Goal: Transaction & Acquisition: Purchase product/service

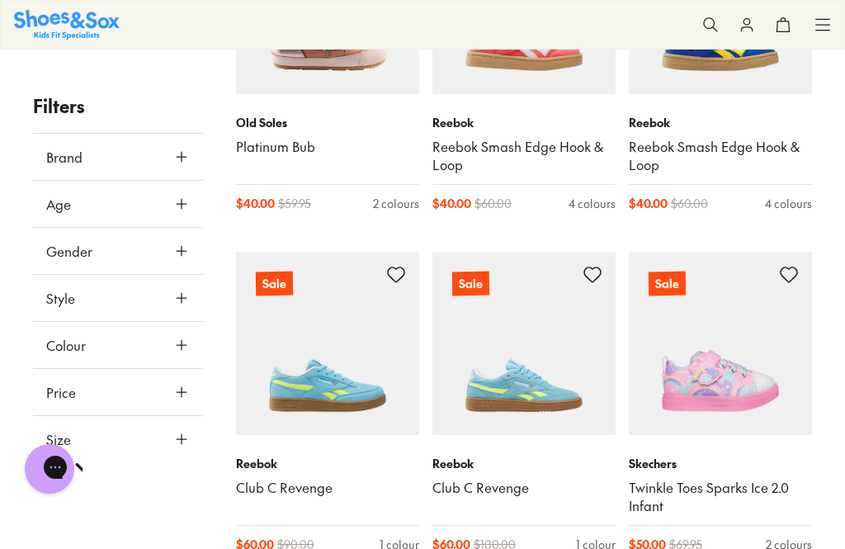
scroll to position [3292, 0]
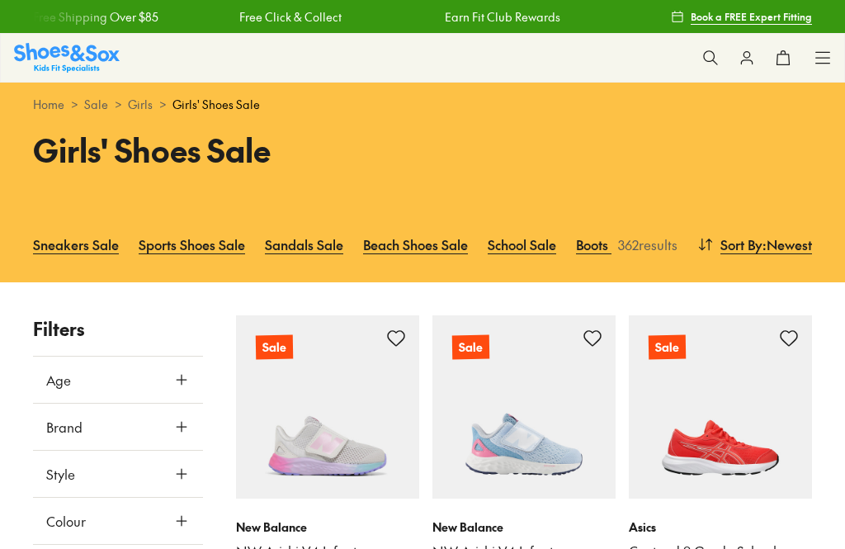
click at [183, 389] on button "Age" at bounding box center [118, 380] width 170 height 46
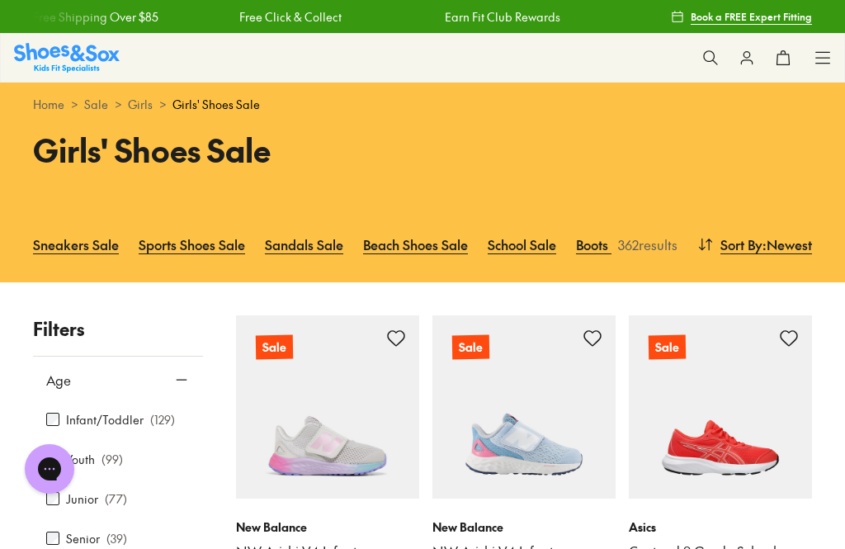
click at [715, 120] on div "Home > Sale > Girls > Girls' Shoes Sale" at bounding box center [422, 105] width 845 height 44
click at [182, 234] on link "Sports Shoes Sale" at bounding box center [192, 244] width 106 height 36
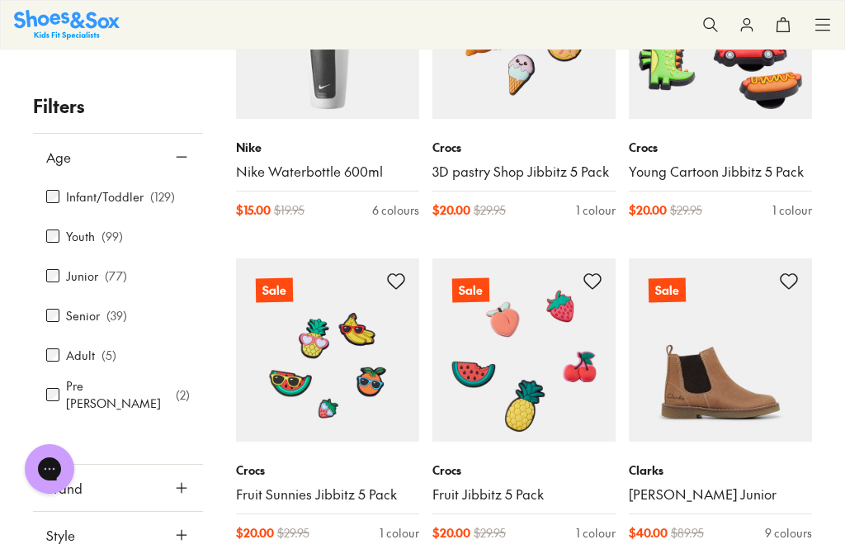
scroll to position [2997, 0]
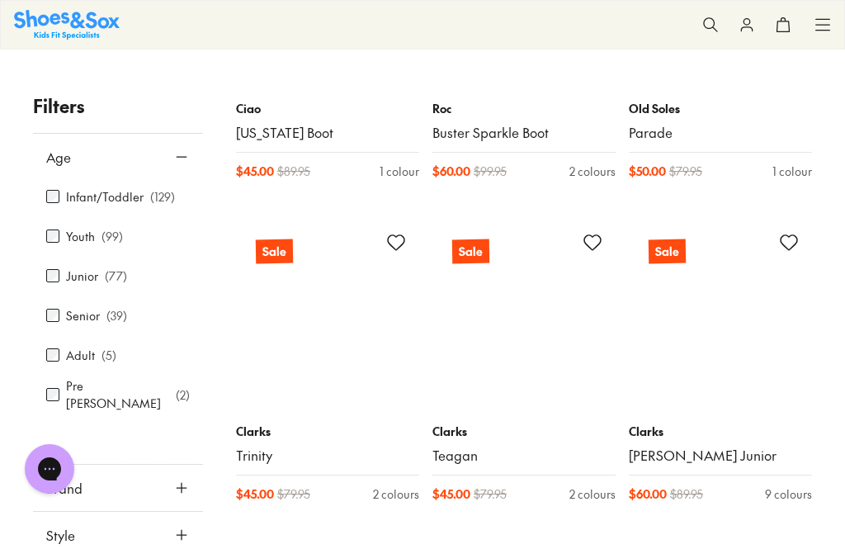
scroll to position [4530, 0]
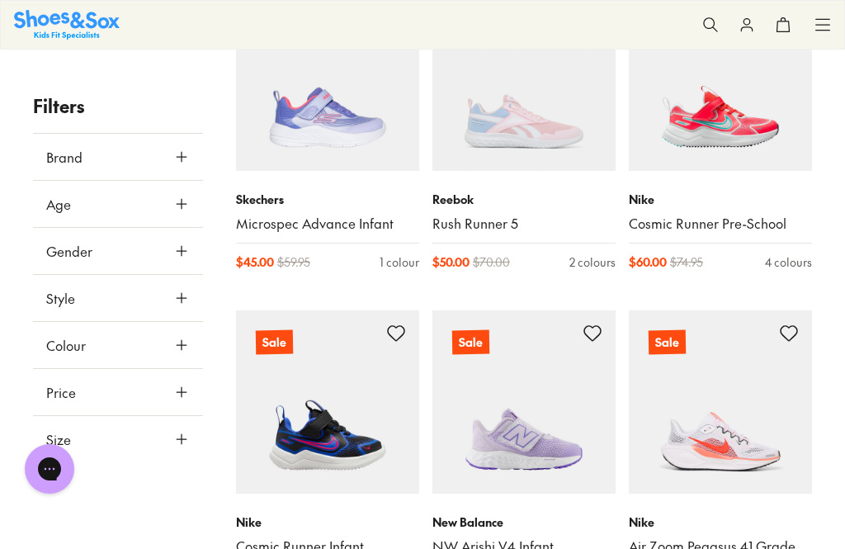
scroll to position [2416, 0]
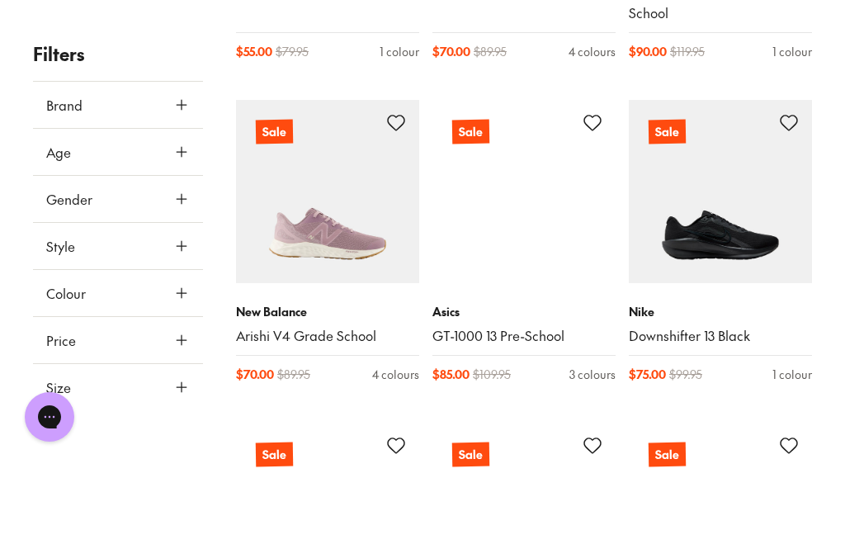
scroll to position [4160, 0]
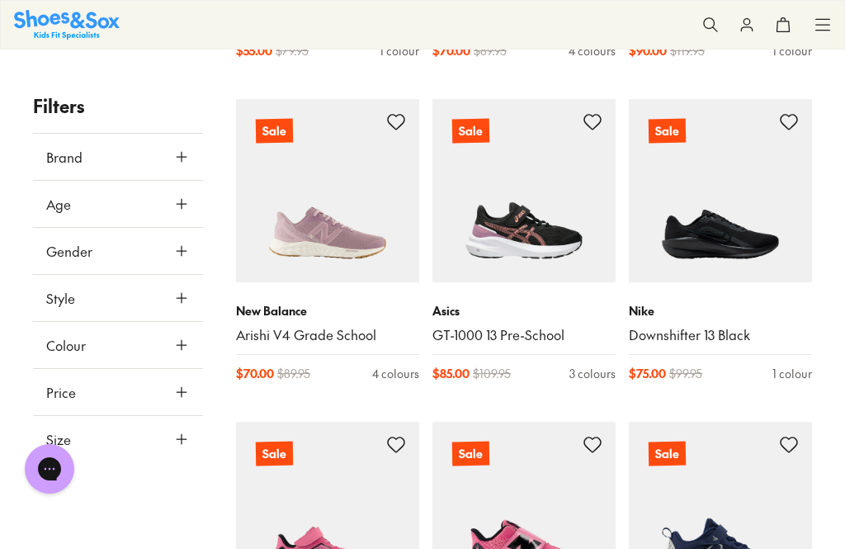
click at [0, 0] on span at bounding box center [0, 0] width 0 height 0
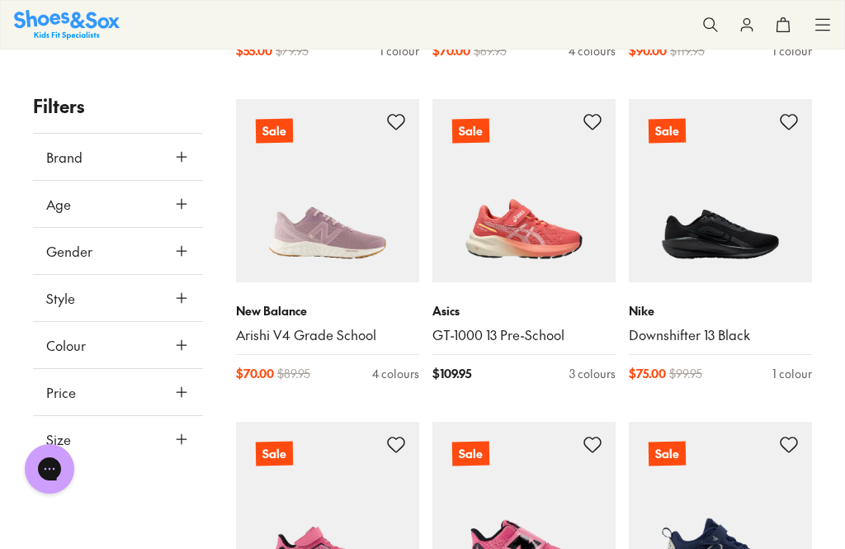
click at [0, 0] on button at bounding box center [0, 0] width 0 height 0
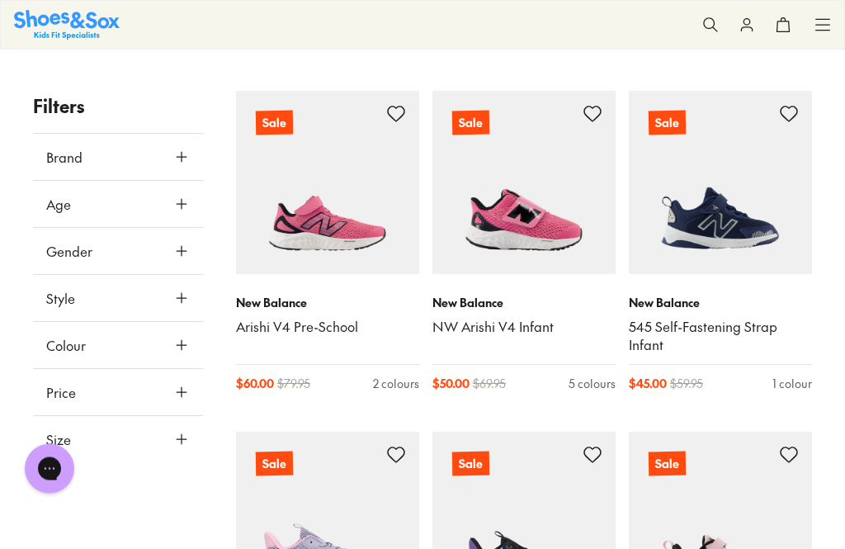
scroll to position [4491, 0]
click at [679, 324] on link "545 Self-Fastening Strap Infant" at bounding box center [720, 336] width 183 height 36
